Goal: Task Accomplishment & Management: Manage account settings

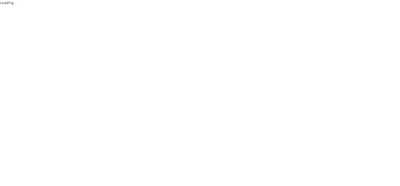
scroll to position [0, 0]
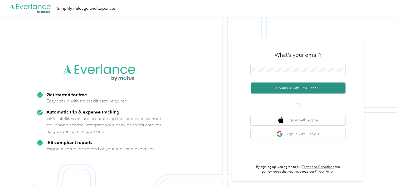
click at [311, 88] on button "Continue with Email / SSO" at bounding box center [297, 88] width 95 height 11
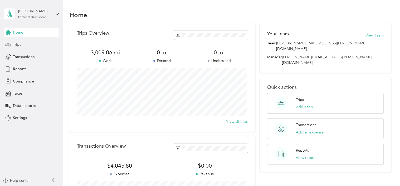
click at [26, 42] on div "Trips" at bounding box center [31, 44] width 55 height 9
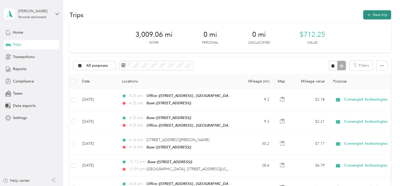
click at [380, 15] on button "New trip" at bounding box center [377, 14] width 28 height 9
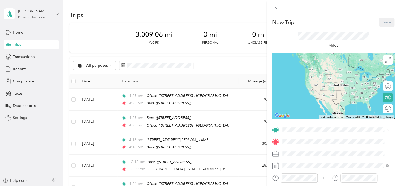
click at [319, 91] on span "[STREET_ADDRESS]" at bounding box center [308, 92] width 33 height 4
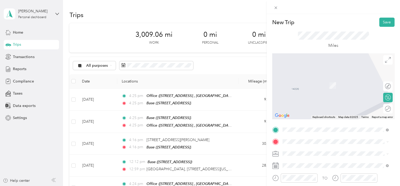
click at [291, 123] on div "Office [STREET_ADDRESS]" at bounding box center [335, 117] width 102 height 13
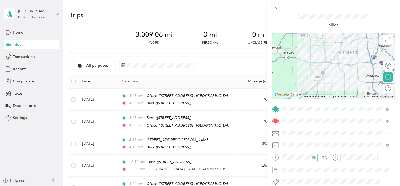
scroll to position [26, 0]
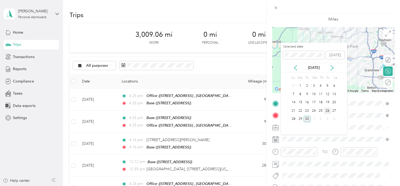
click at [329, 108] on div "26" at bounding box center [327, 111] width 7 height 7
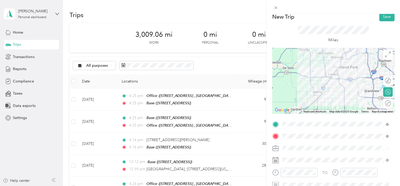
scroll to position [0, 0]
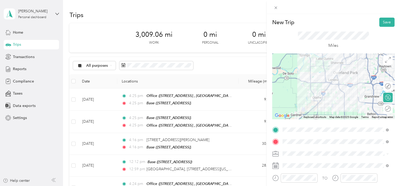
click at [345, 155] on div "TO Add photo" at bounding box center [333, 189] width 122 height 127
click at [383, 21] on button "Save" at bounding box center [386, 22] width 15 height 9
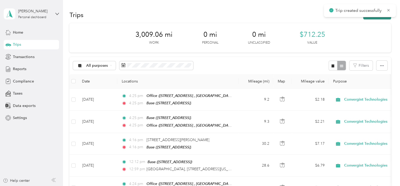
click at [378, 18] on button "New trip" at bounding box center [377, 14] width 28 height 9
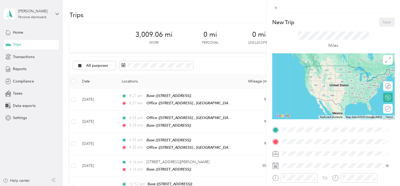
click at [321, 94] on div "Office [STREET_ADDRESS]" at bounding box center [308, 88] width 33 height 11
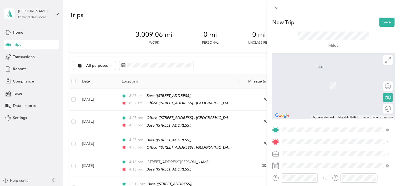
click at [289, 121] on icon at bounding box center [286, 117] width 5 height 5
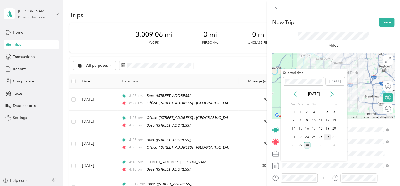
click at [325, 136] on div "26" at bounding box center [327, 137] width 7 height 7
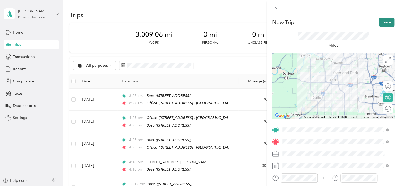
click at [384, 24] on button "Save" at bounding box center [386, 22] width 15 height 9
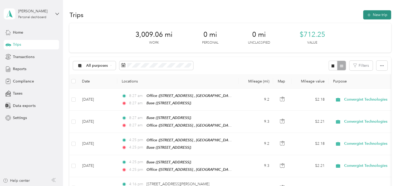
click at [386, 15] on button "New trip" at bounding box center [377, 14] width 28 height 9
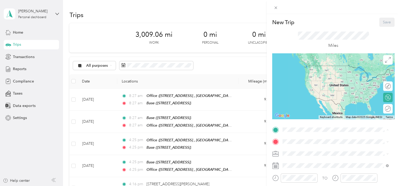
click at [316, 91] on span "[STREET_ADDRESS]" at bounding box center [308, 92] width 33 height 4
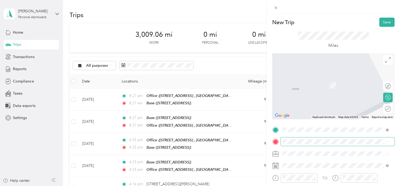
click at [327, 139] on span at bounding box center [337, 142] width 114 height 8
click at [289, 82] on div "[STREET_ADDRESS][US_STATE]" at bounding box center [335, 78] width 102 height 7
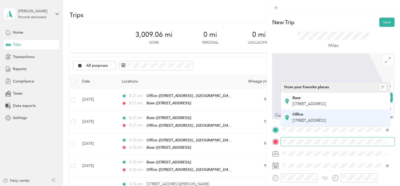
click at [325, 123] on div "Office [STREET_ADDRESS]" at bounding box center [308, 117] width 33 height 11
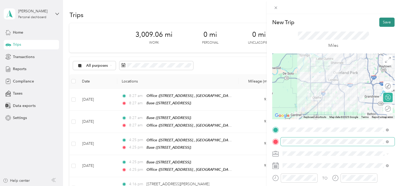
click at [385, 18] on button "Save" at bounding box center [386, 22] width 15 height 9
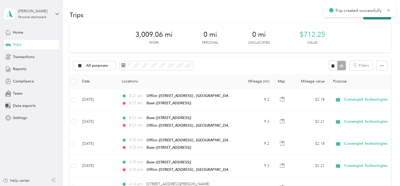
click at [379, 18] on button "New trip" at bounding box center [377, 14] width 28 height 9
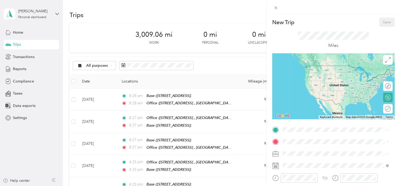
click at [312, 111] on div "Office [STREET_ADDRESS]" at bounding box center [308, 105] width 33 height 11
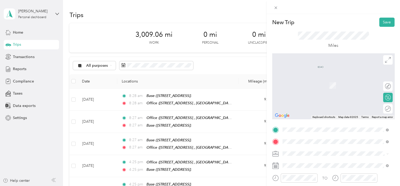
click at [328, 79] on span "[STREET_ADDRESS][US_STATE]" at bounding box center [318, 78] width 53 height 5
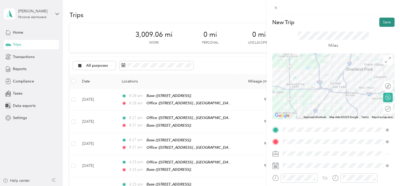
click at [385, 20] on button "Save" at bounding box center [386, 22] width 15 height 9
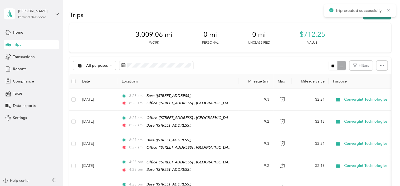
click at [377, 18] on button "New trip" at bounding box center [377, 14] width 28 height 9
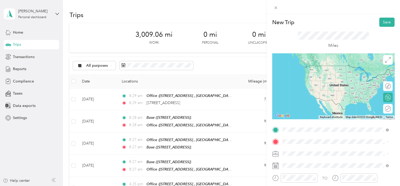
click at [326, 66] on span "[STREET_ADDRESS][US_STATE]" at bounding box center [318, 65] width 53 height 5
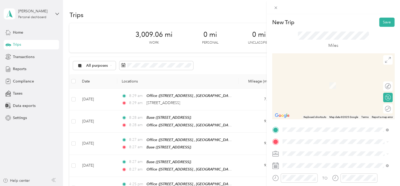
click at [291, 104] on div "Base [STREET_ADDRESS]" at bounding box center [335, 101] width 102 height 13
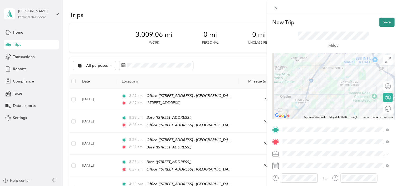
click at [382, 25] on button "Save" at bounding box center [386, 22] width 15 height 9
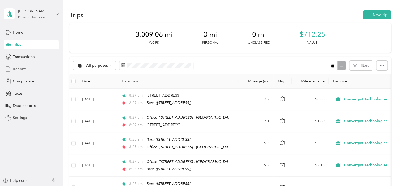
click at [26, 66] on span "Reports" at bounding box center [19, 69] width 13 height 6
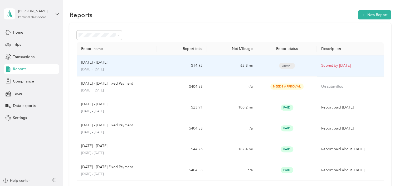
click at [151, 61] on div "[DATE] - [DATE]" at bounding box center [117, 63] width 72 height 6
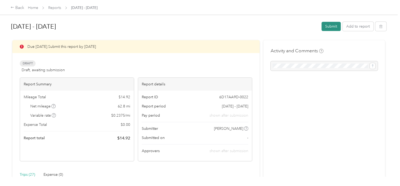
click at [324, 26] on button "Submit" at bounding box center [330, 26] width 19 height 9
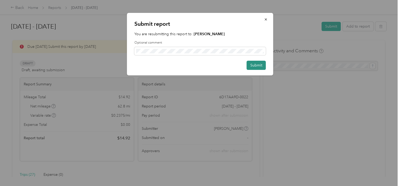
click at [260, 65] on button "Submit" at bounding box center [255, 65] width 19 height 9
